Goal: Task Accomplishment & Management: Use online tool/utility

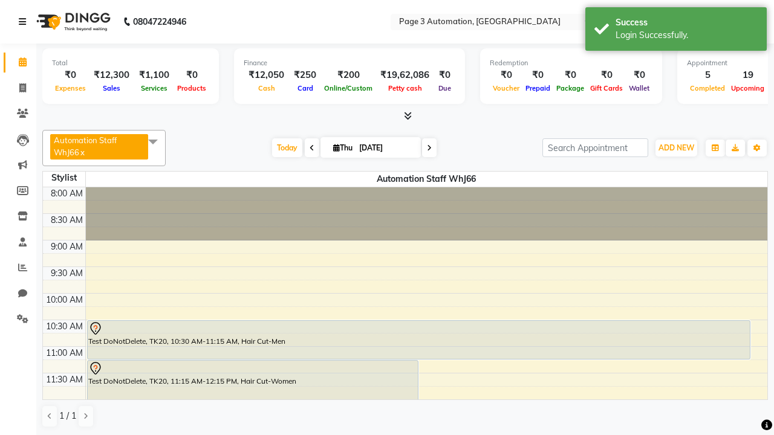
click at [25, 22] on icon at bounding box center [22, 22] width 7 height 8
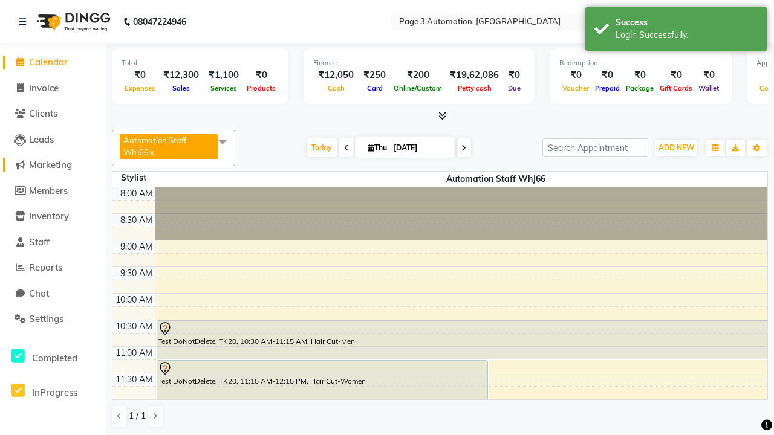
click at [53, 165] on span "Marketing" at bounding box center [50, 164] width 43 height 11
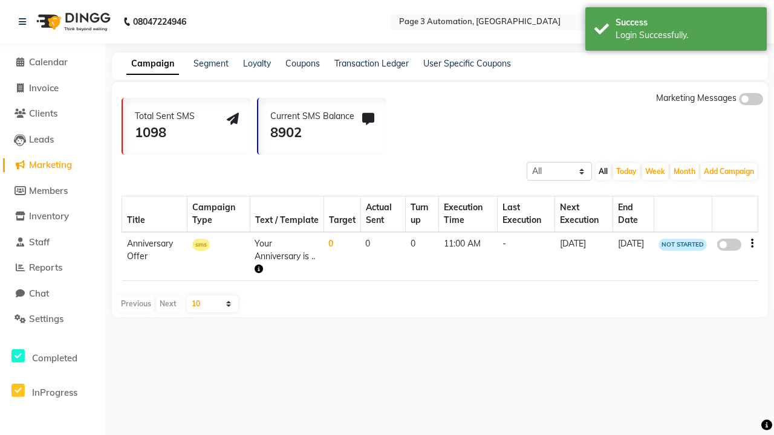
click at [152, 63] on link "Campaign" at bounding box center [152, 64] width 53 height 22
click at [211, 63] on link "Segment" at bounding box center [210, 63] width 35 height 11
